Goal: Task Accomplishment & Management: Manage account settings

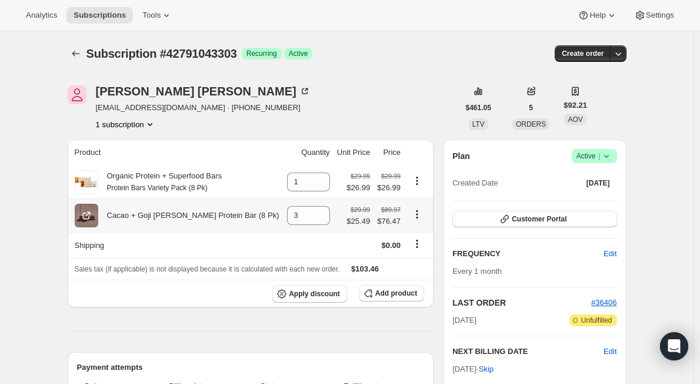
click at [418, 217] on icon "Product actions" at bounding box center [417, 214] width 12 height 12
click at [403, 254] on span "Swap variant" at bounding box center [416, 256] width 44 height 9
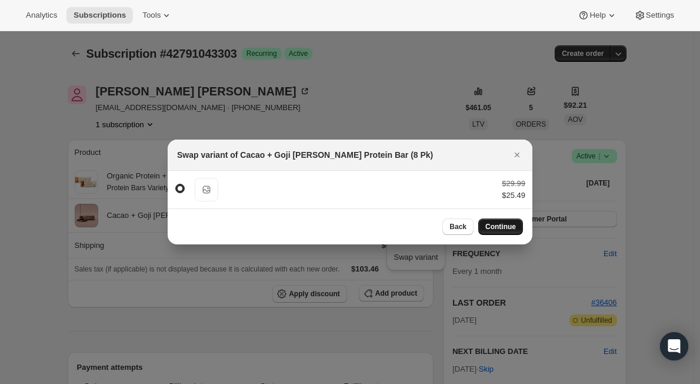
click at [505, 231] on button "Continue" at bounding box center [500, 226] width 45 height 16
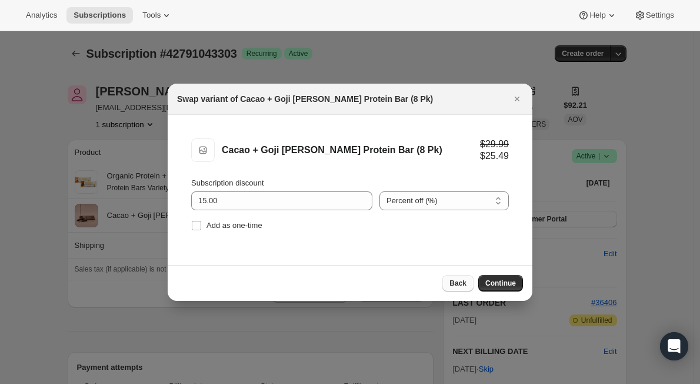
click at [456, 286] on span "Back" at bounding box center [457, 282] width 17 height 9
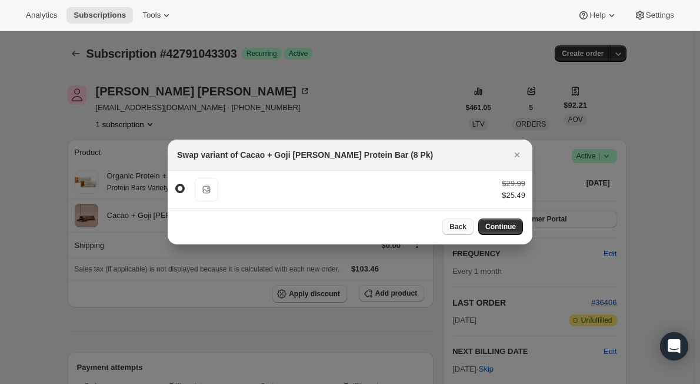
click at [458, 227] on span "Back" at bounding box center [457, 226] width 17 height 9
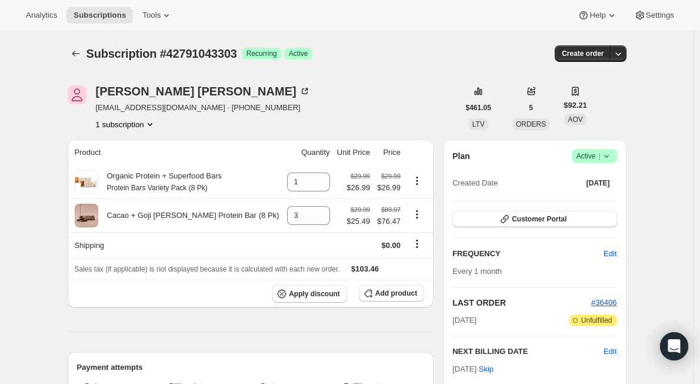
click at [612, 154] on icon at bounding box center [607, 156] width 12 height 12
click at [605, 179] on span "Pause subscription" at bounding box center [597, 179] width 65 height 9
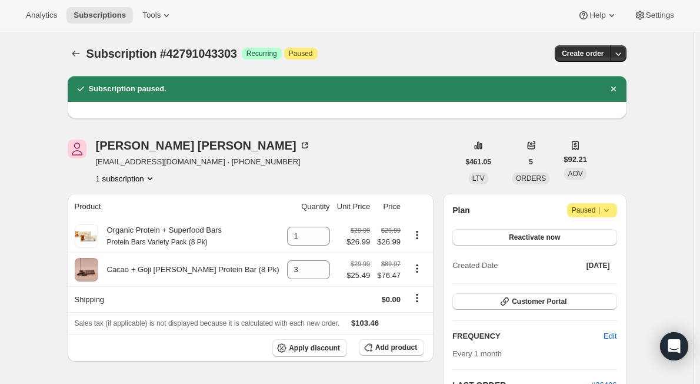
click at [405, 47] on div "Subscription #42791043303 Success Recurring Attention Paused" at bounding box center [257, 53] width 343 height 16
